Goal: Navigation & Orientation: Find specific page/section

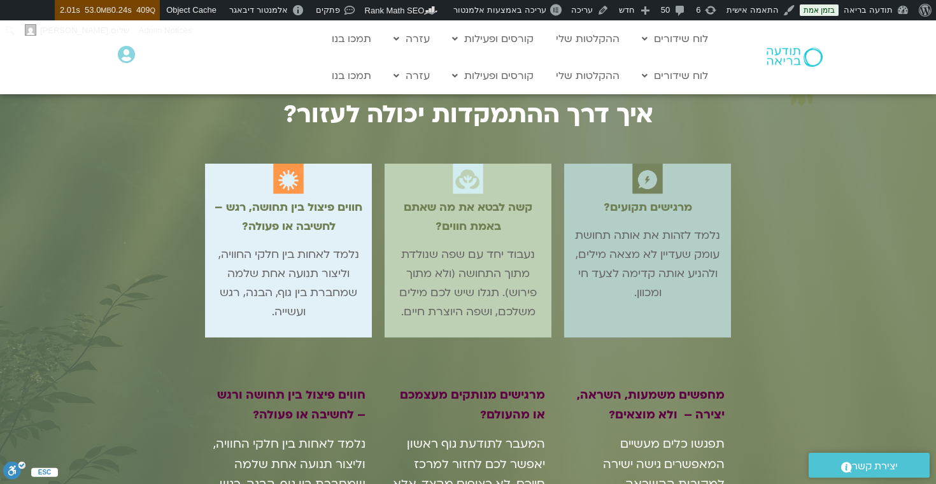
scroll to position [1076, 0]
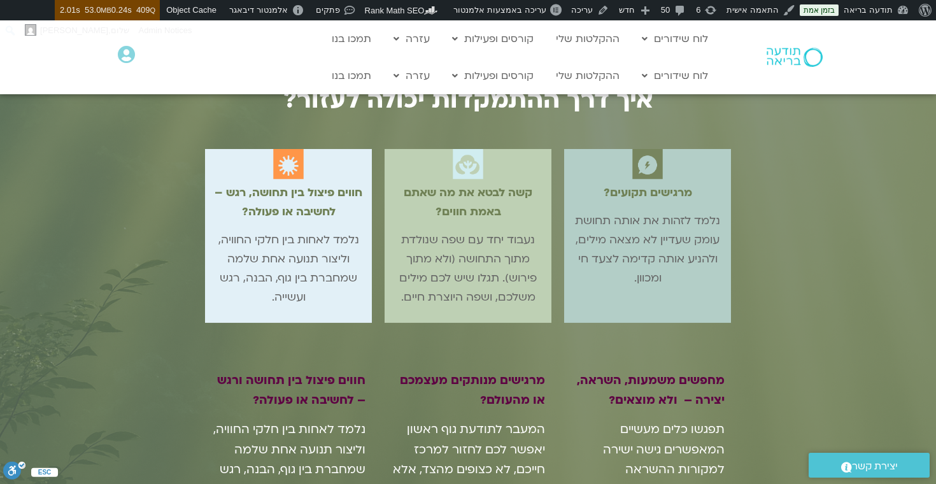
click at [187, 326] on div "איך דרך ההתמקדות יכולה לעזור? מרגישים תקועים? נלמד לזהות את אותה תחושת עומק שעד…" at bounding box center [468, 306] width 936 height 537
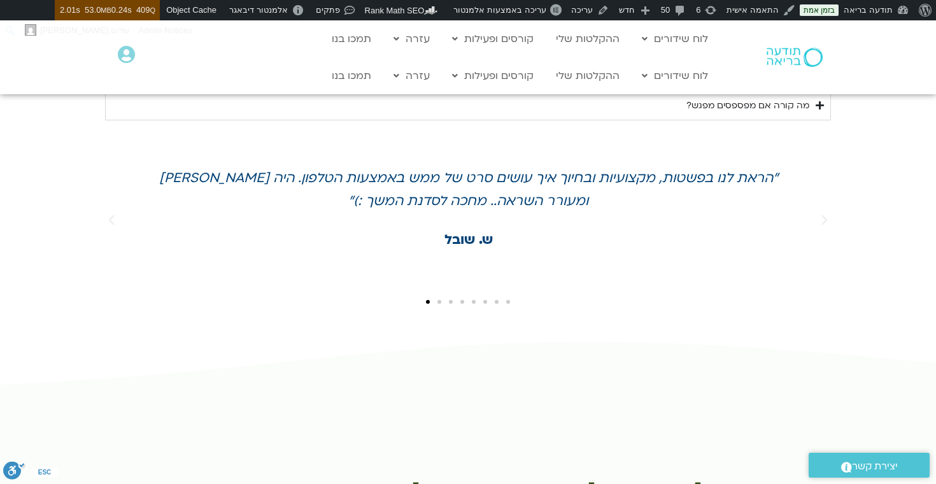
scroll to position [2782, 0]
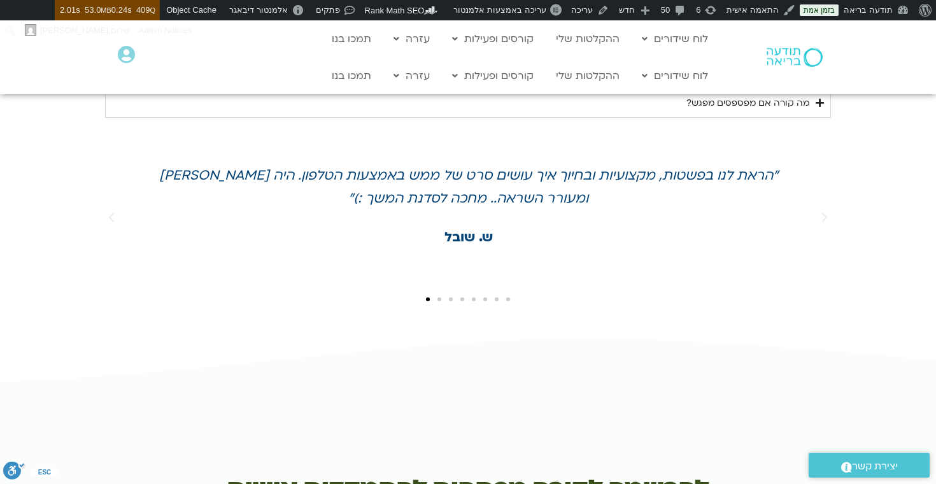
click at [481, 290] on div "סליידים" at bounding box center [468, 298] width 726 height 17
click at [464, 290] on div "סליידים" at bounding box center [468, 298] width 726 height 17
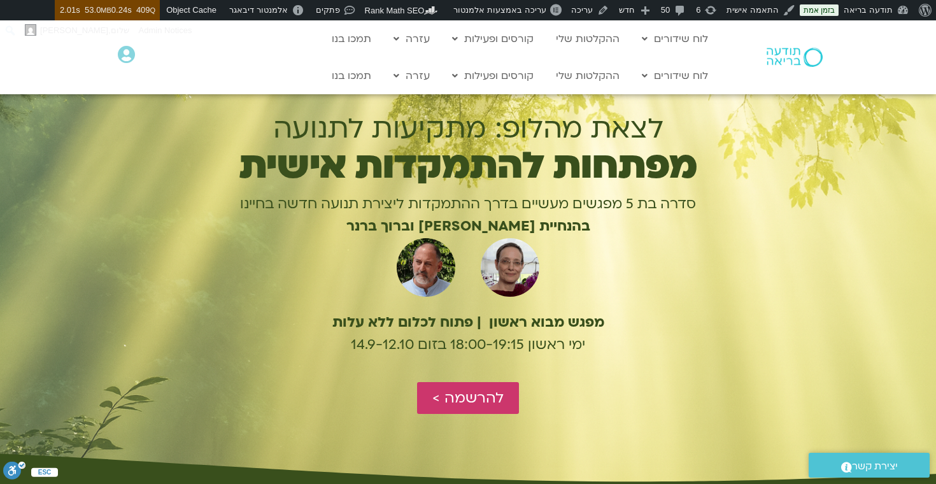
scroll to position [11, 0]
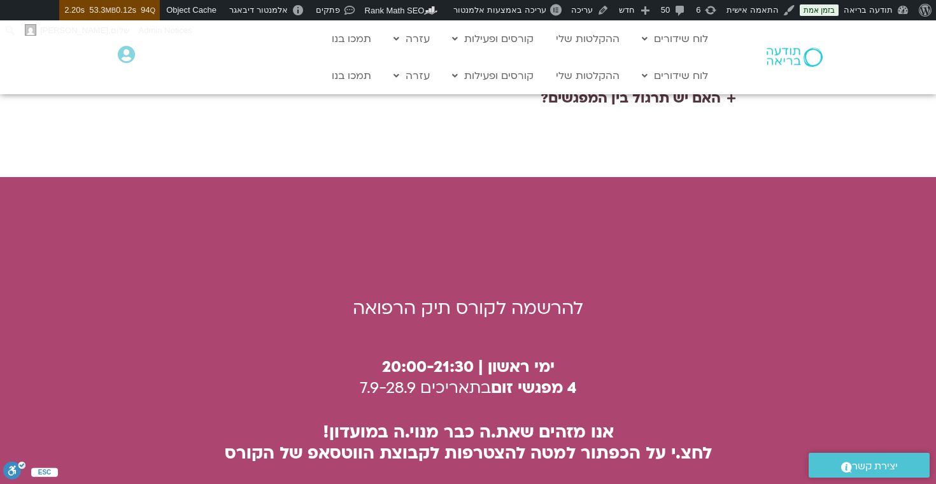
scroll to position [3352, -3]
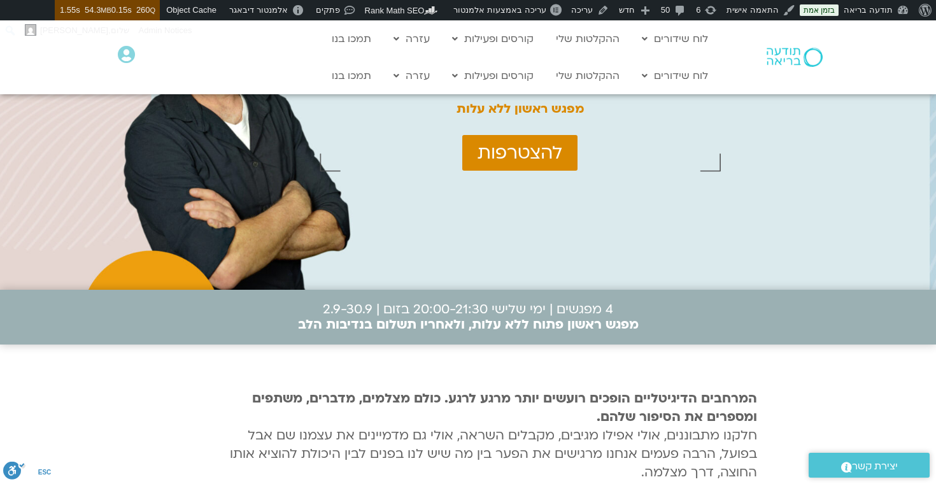
scroll to position [157, 0]
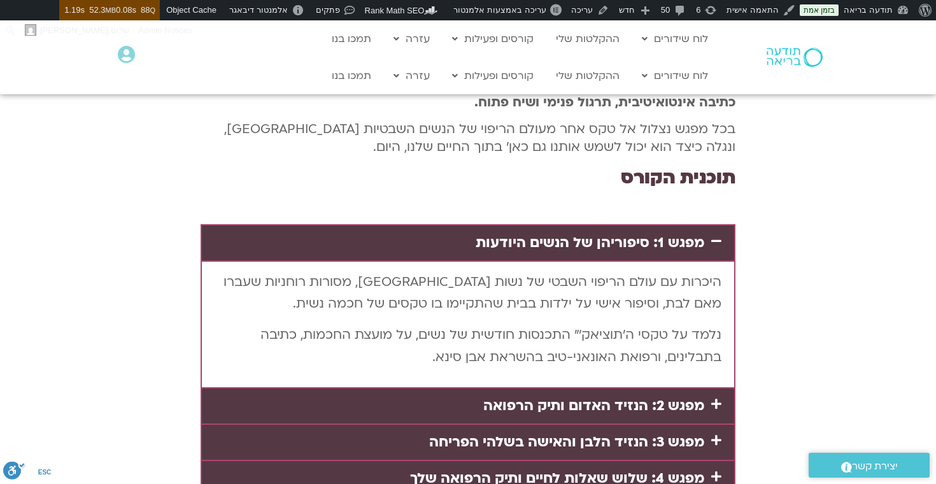
scroll to position [2545, 0]
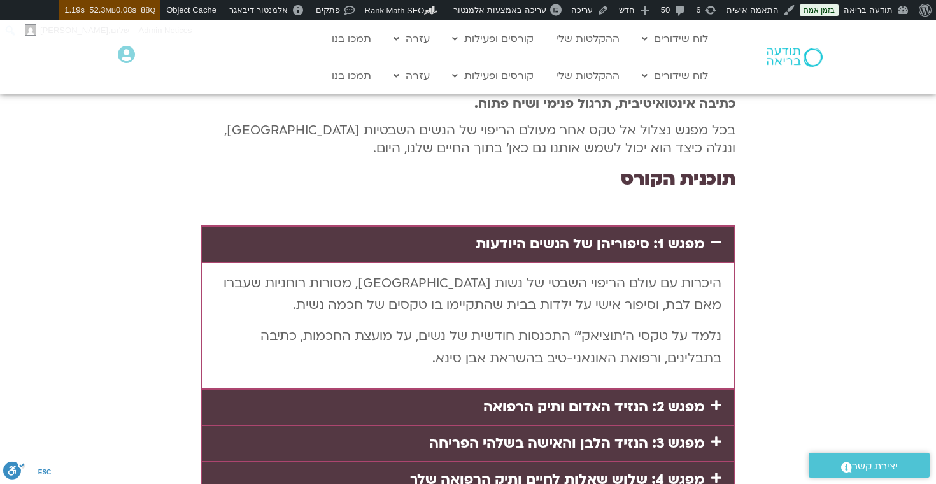
click at [676, 434] on link "מפגש 3: הנזיד הלבן והאישה בשלהי הפריחה" at bounding box center [566, 443] width 275 height 19
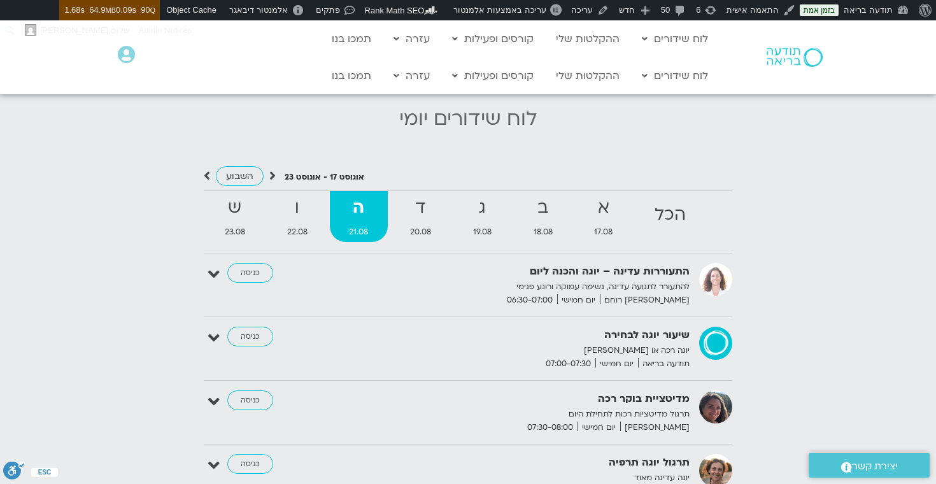
scroll to position [1223, 0]
click at [479, 199] on strong "ג" at bounding box center [482, 207] width 58 height 29
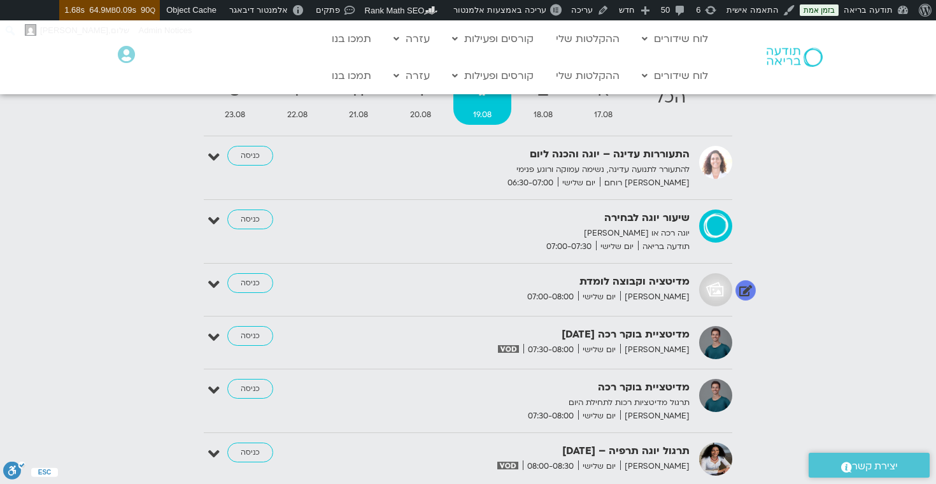
scroll to position [1340, 0]
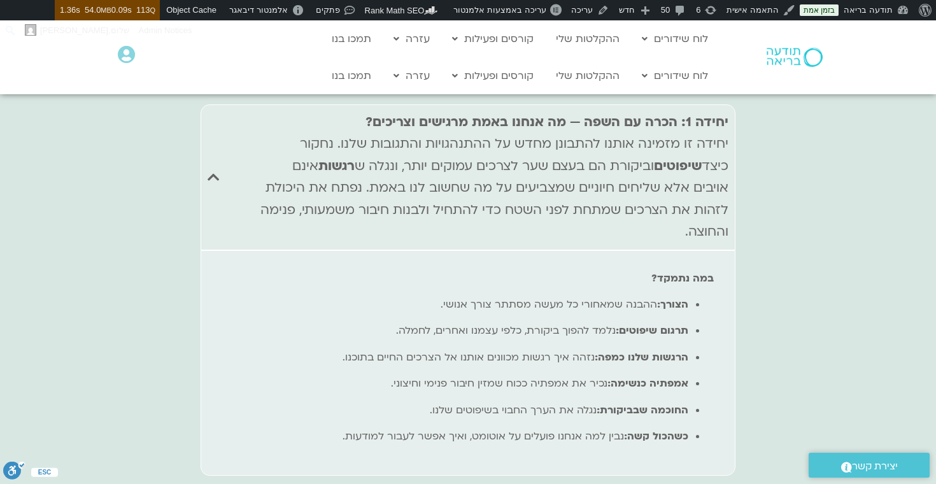
scroll to position [5172, 0]
